Goal: Information Seeking & Learning: Learn about a topic

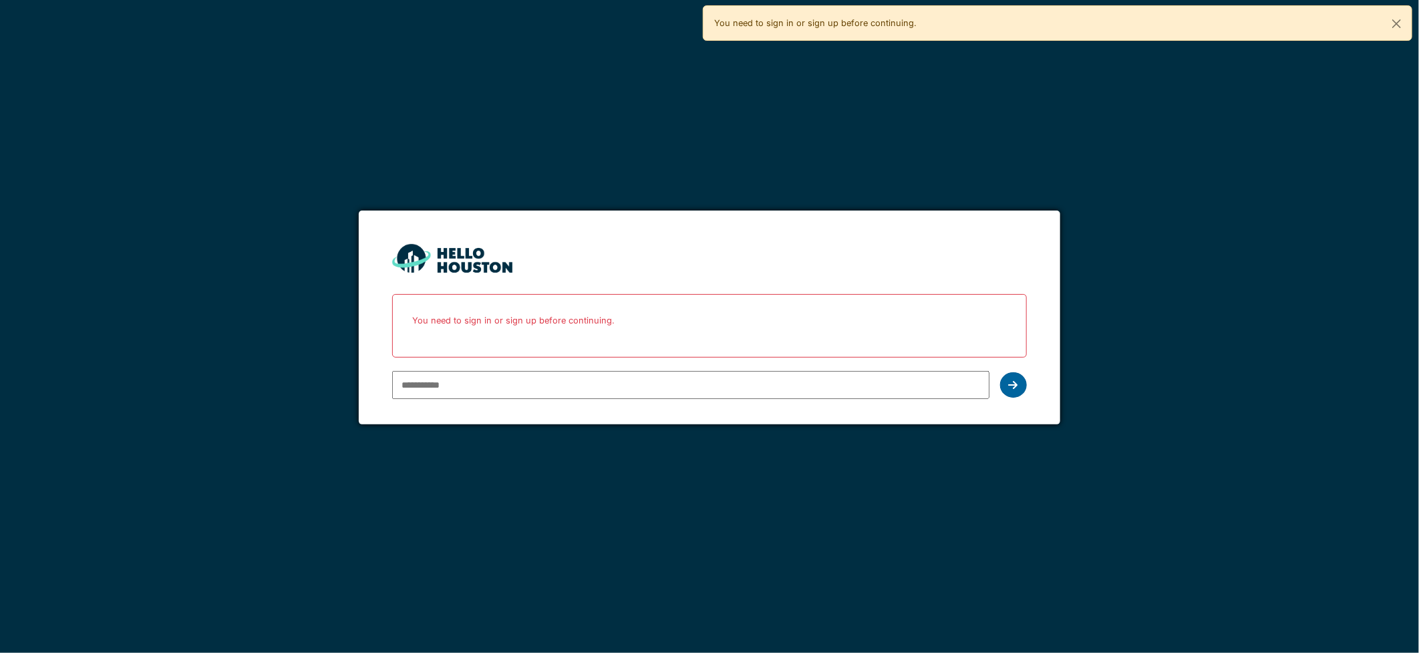
type input "**********"
click at [1014, 386] on icon at bounding box center [1013, 384] width 9 height 11
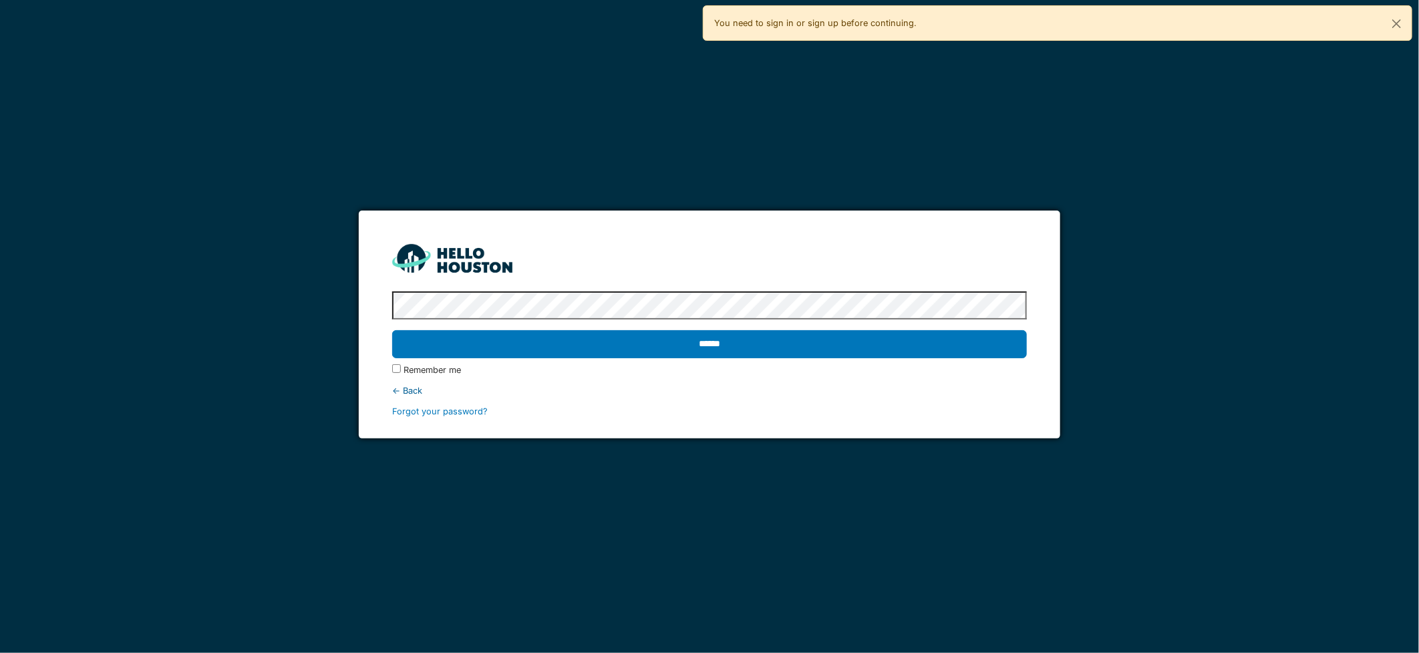
click at [885, 364] on div "Remember me" at bounding box center [709, 369] width 634 height 13
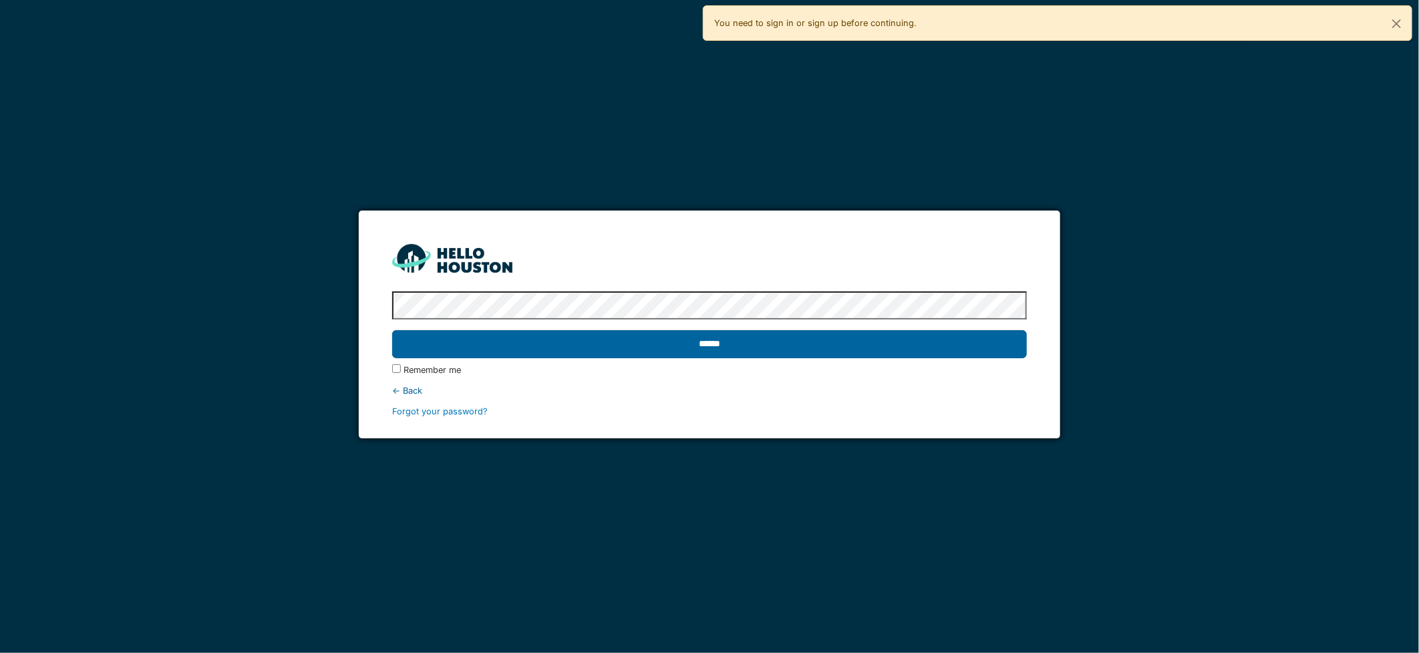
click at [884, 353] on input "******" at bounding box center [709, 344] width 634 height 28
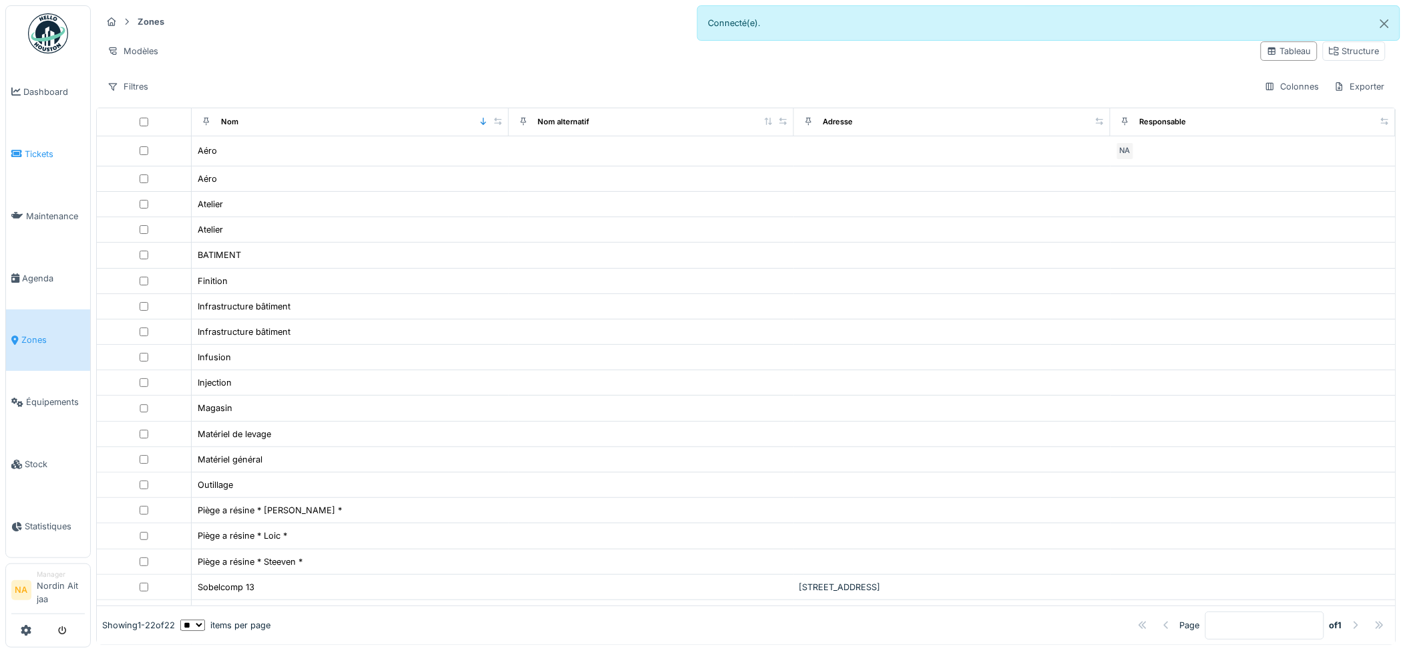
click at [41, 167] on link "Tickets" at bounding box center [48, 154] width 84 height 62
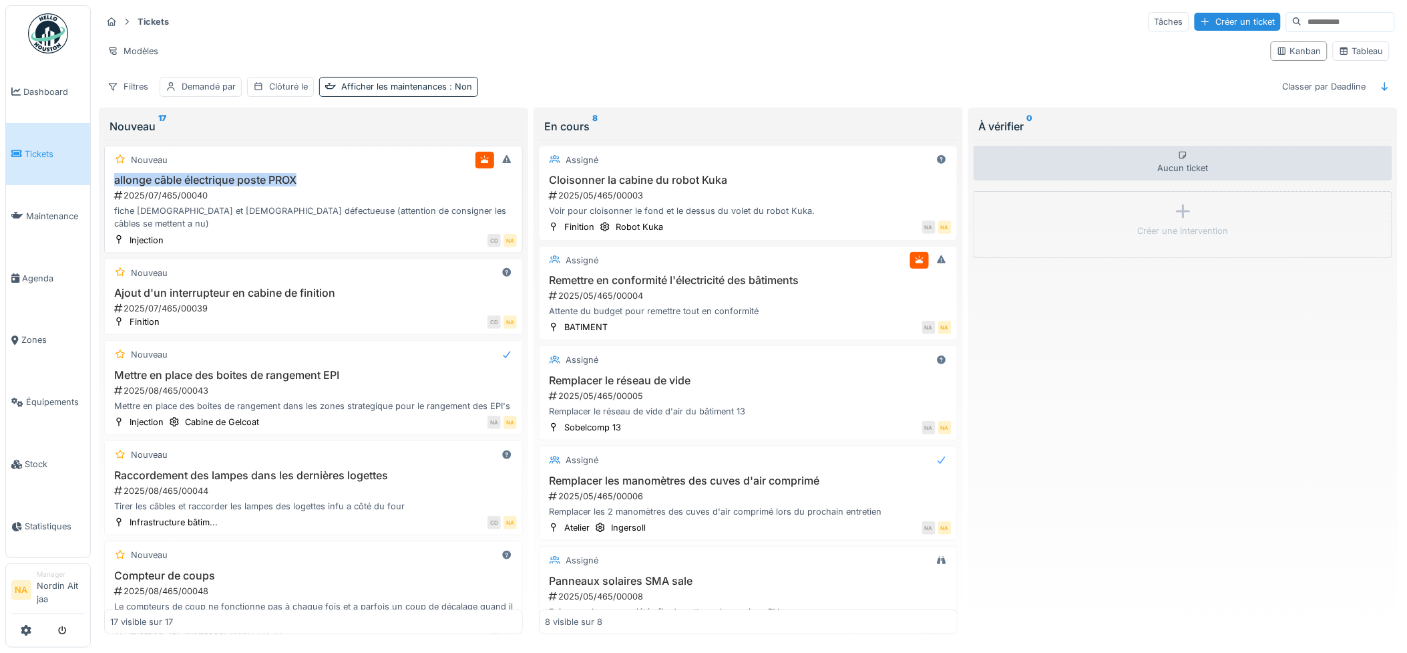
drag, startPoint x: 346, startPoint y: 185, endPoint x: 117, endPoint y: 179, distance: 229.2
click at [117, 179] on h3 "allonge câble électrique poste PROX" at bounding box center [313, 180] width 407 height 13
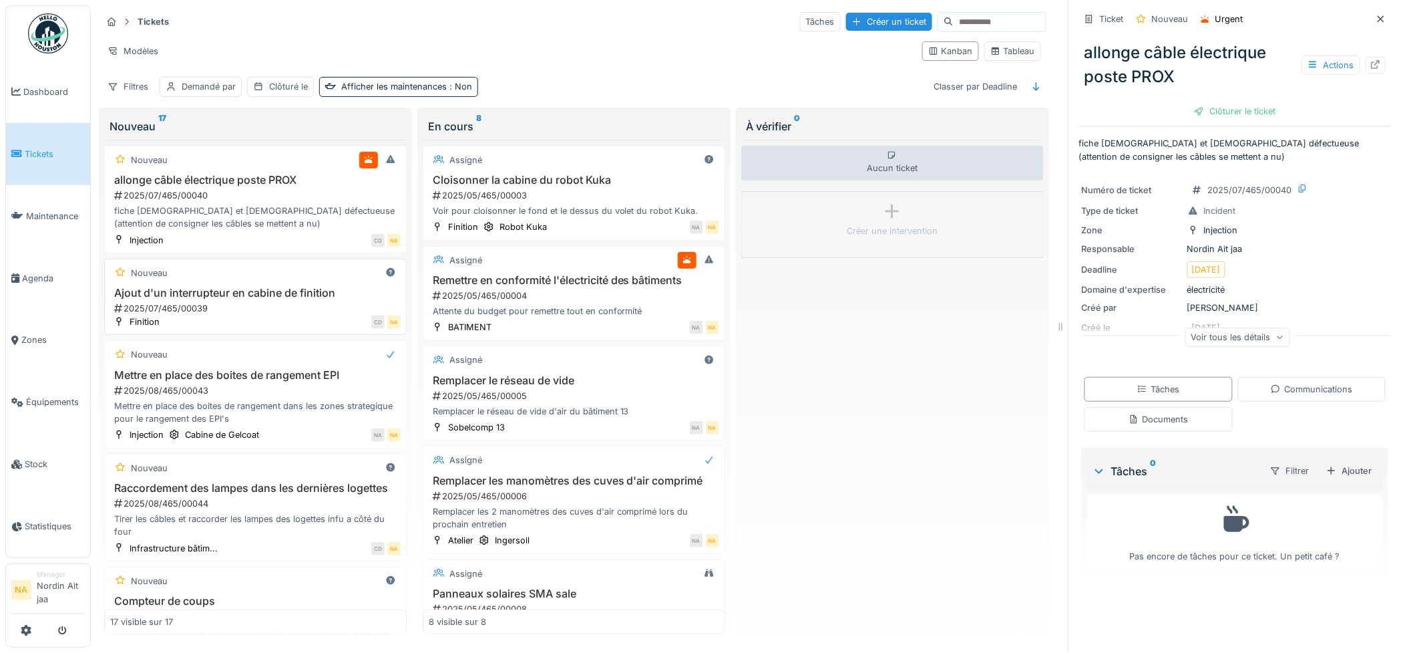
click at [279, 297] on h3 "Ajout d'un interrupteur en cabine de finition" at bounding box center [255, 293] width 291 height 13
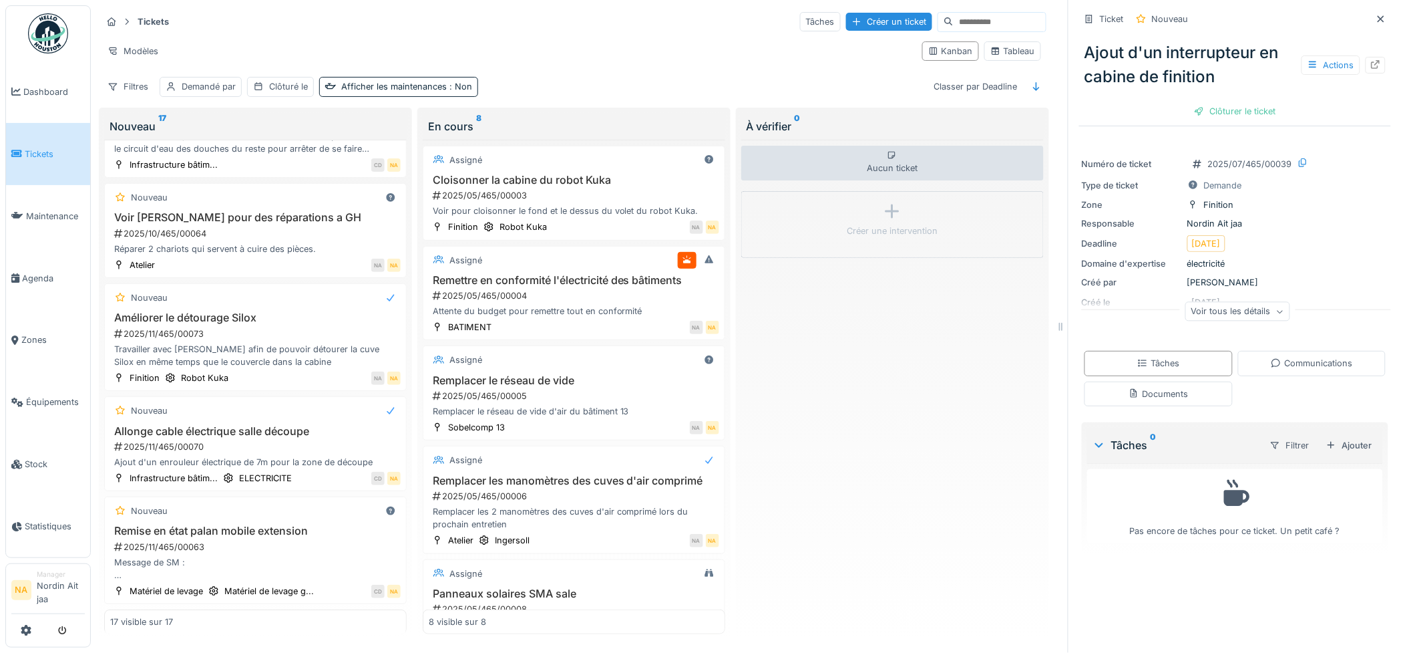
scroll to position [11, 0]
click at [272, 540] on div "2025/11/465/00063" at bounding box center [257, 546] width 288 height 13
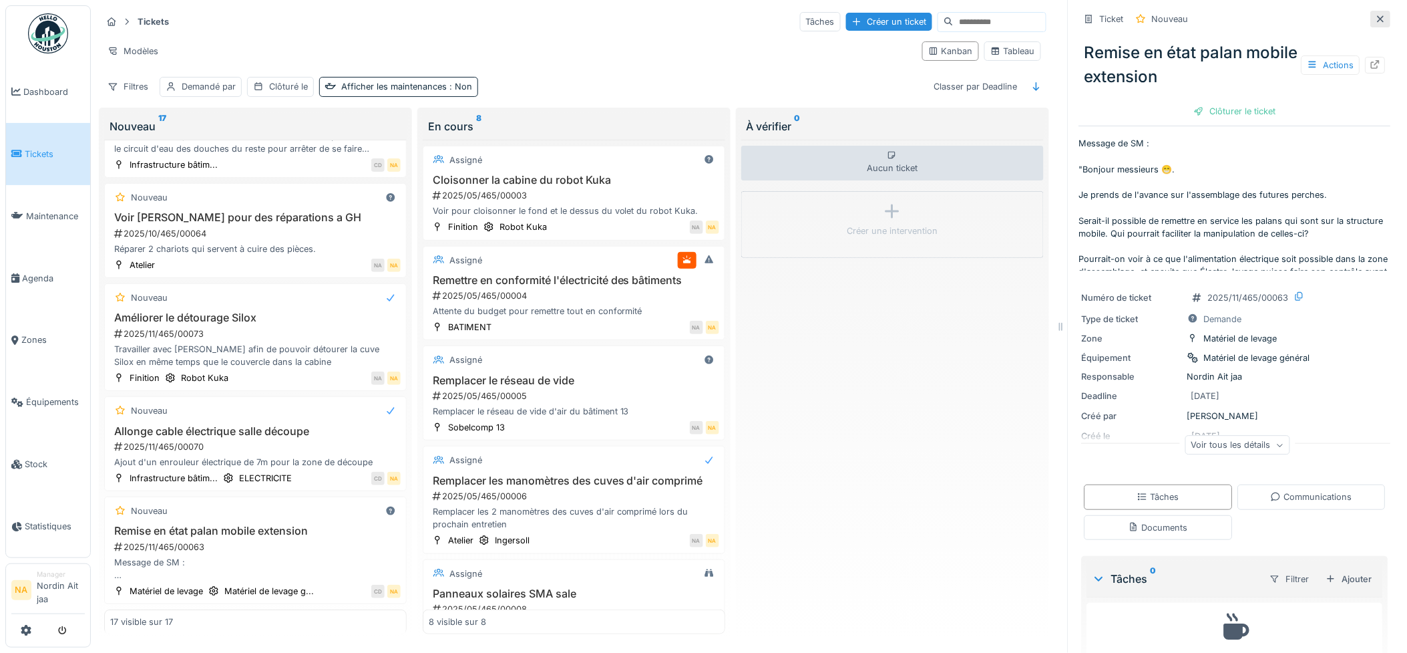
click at [1376, 15] on icon at bounding box center [1381, 19] width 11 height 9
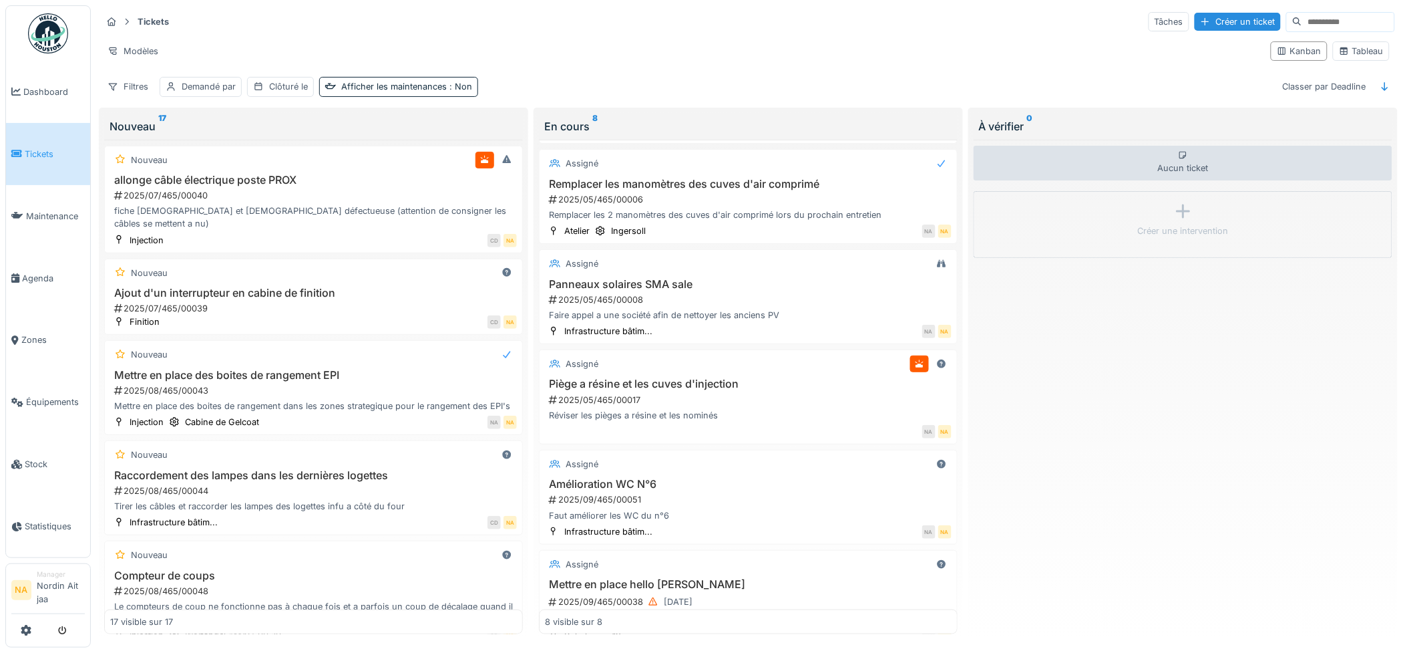
scroll to position [345, 0]
